Goal: Task Accomplishment & Management: Manage account settings

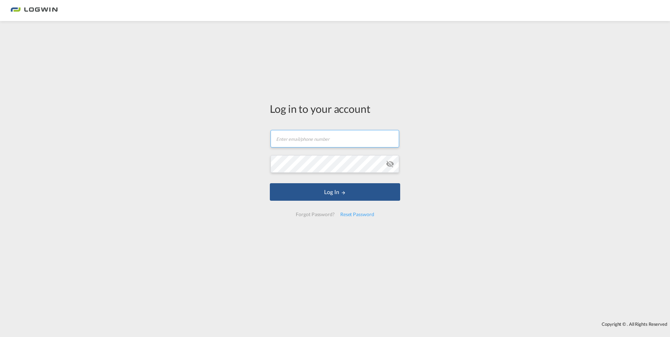
click at [287, 144] on input "text" at bounding box center [334, 139] width 129 height 18
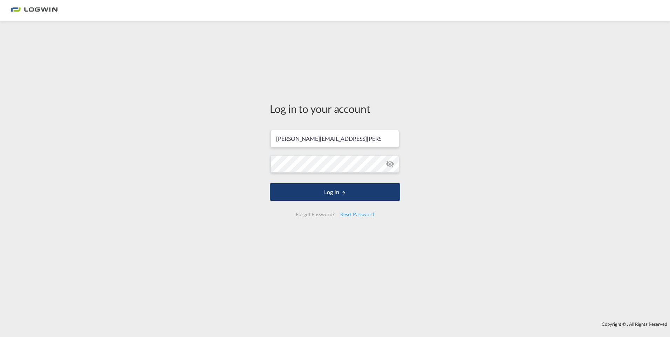
click at [337, 196] on button "Log In" at bounding box center [335, 192] width 130 height 18
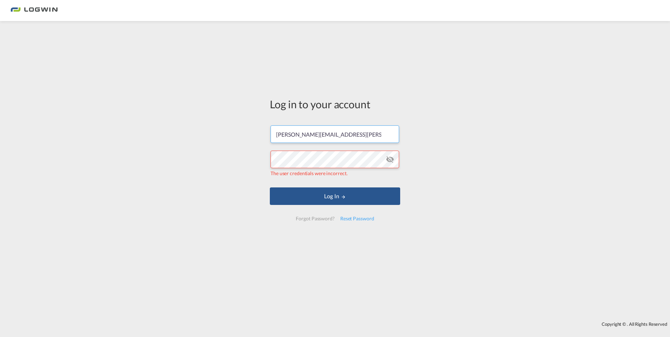
drag, startPoint x: 374, startPoint y: 135, endPoint x: 251, endPoint y: 139, distance: 123.3
click at [251, 139] on div "Log in to your account [PERSON_NAME][EMAIL_ADDRESS][PERSON_NAME][DOMAIN_NAME] T…" at bounding box center [335, 171] width 670 height 293
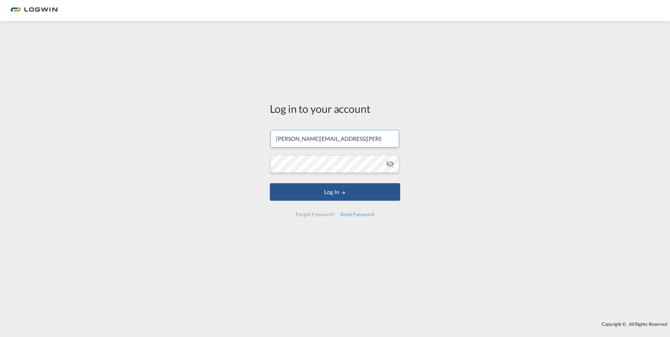
drag, startPoint x: 370, startPoint y: 141, endPoint x: 234, endPoint y: 137, distance: 136.3
click at [234, 137] on div "Log in to your account [PERSON_NAME][EMAIL_ADDRESS][PERSON_NAME][DOMAIN_NAME] L…" at bounding box center [335, 171] width 670 height 293
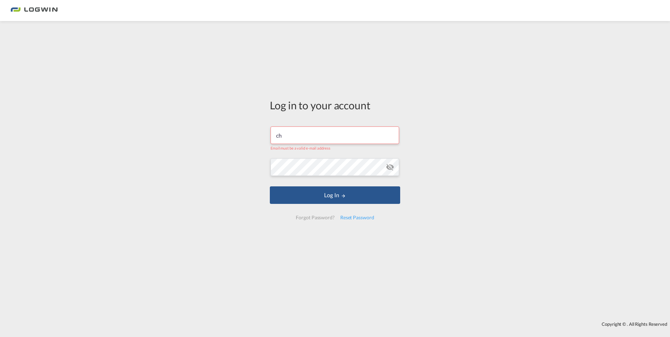
click at [270, 186] on button "Log In" at bounding box center [335, 195] width 130 height 18
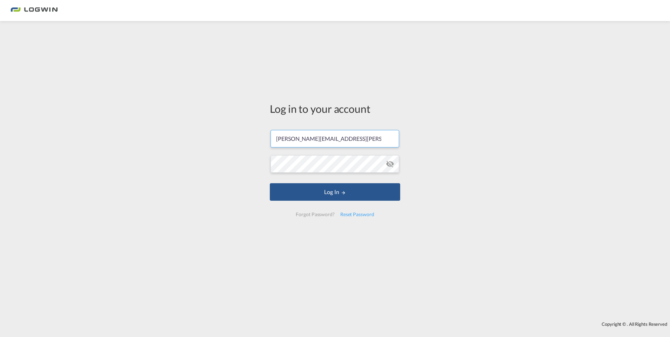
drag, startPoint x: 375, startPoint y: 143, endPoint x: 239, endPoint y: 127, distance: 137.2
click at [239, 127] on div "Log in to your account [PERSON_NAME][EMAIL_ADDRESS][PERSON_NAME][DOMAIN_NAME] L…" at bounding box center [335, 171] width 670 height 293
type input "[PERSON_NAME][EMAIL_ADDRESS][DOMAIN_NAME]"
click at [353, 191] on button "Log In" at bounding box center [335, 192] width 130 height 18
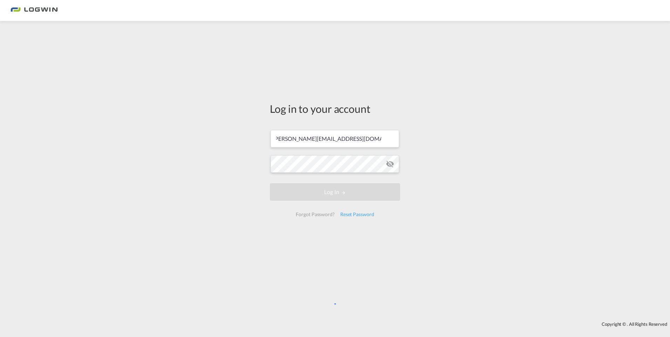
scroll to position [0, 0]
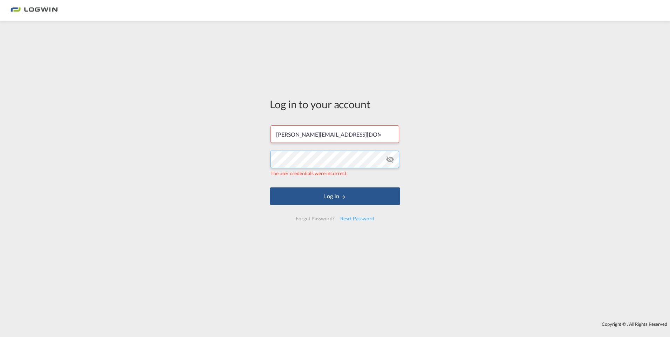
click at [250, 154] on div "Log in to your account [PERSON_NAME][EMAIL_ADDRESS][DOMAIN_NAME] The user crede…" at bounding box center [335, 171] width 670 height 293
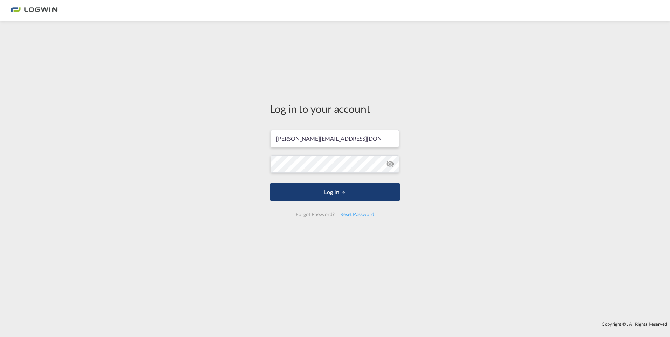
drag, startPoint x: 332, startPoint y: 195, endPoint x: 333, endPoint y: 192, distance: 3.6
click at [332, 196] on button "Log In" at bounding box center [335, 192] width 130 height 18
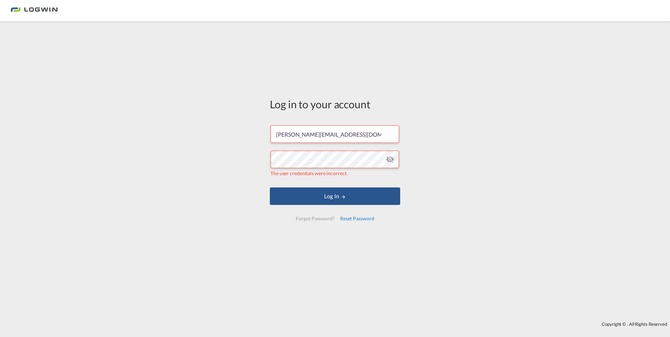
click at [362, 218] on div "Reset Password" at bounding box center [357, 218] width 40 height 13
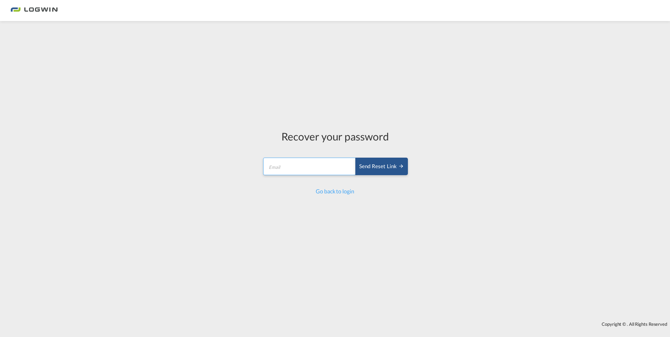
click at [304, 165] on input "email" at bounding box center [309, 167] width 93 height 18
type input "[PERSON_NAME][EMAIL_ADDRESS][DOMAIN_NAME]"
click at [380, 170] on div "Send reset link" at bounding box center [381, 167] width 45 height 8
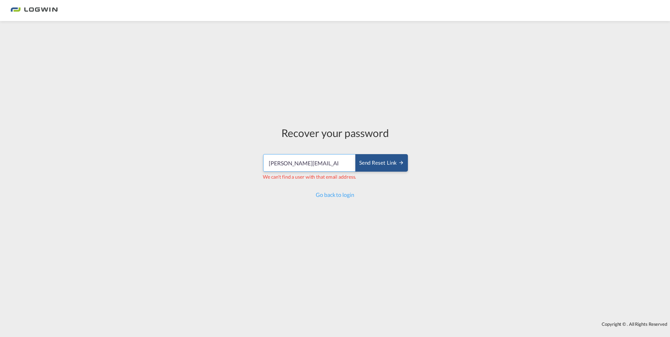
click at [333, 162] on input "[PERSON_NAME][EMAIL_ADDRESS][DOMAIN_NAME]" at bounding box center [309, 163] width 93 height 18
click at [345, 164] on input "[PERSON_NAME][EMAIL_ADDRESS][DOMAIN_NAME]" at bounding box center [309, 163] width 93 height 18
click at [450, 195] on div "Recover your password [PERSON_NAME][EMAIL_ADDRESS][DOMAIN_NAME] Send reset link…" at bounding box center [335, 171] width 670 height 293
